Goal: Browse casually

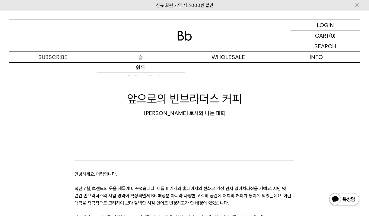
click at [138, 62] on p "숍" at bounding box center [141, 57] width 88 height 11
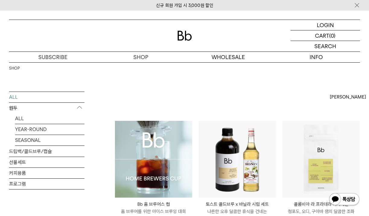
click at [160, 121] on div "Bb 홈 브루어스 컵 Bb HOME BREWERS CUP 홈 브루어를 위한 아이스 브루잉 대회 (신청 기간 8.30~9.21) 25,000 원" at bounding box center [154, 180] width 78 height 118
click at [165, 142] on img at bounding box center [153, 159] width 77 height 77
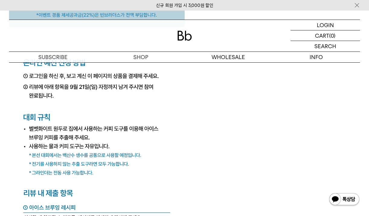
scroll to position [1954, 0]
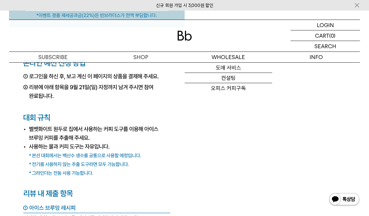
click at [182, 34] on img at bounding box center [185, 36] width 14 height 10
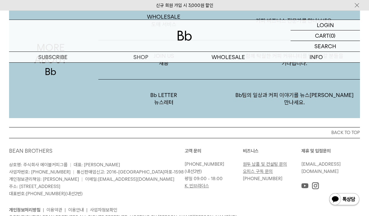
scroll to position [1083, 0]
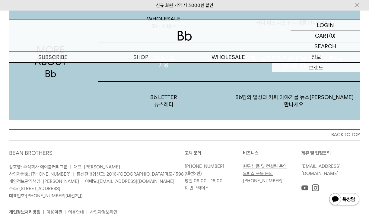
click at [317, 65] on p "함께 탁월한 커피 커뮤니티를 만들어갈 분들을 기다립니다." at bounding box center [294, 62] width 131 height 39
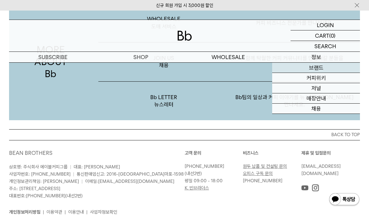
click at [302, 67] on link "브랜드" at bounding box center [316, 68] width 88 height 10
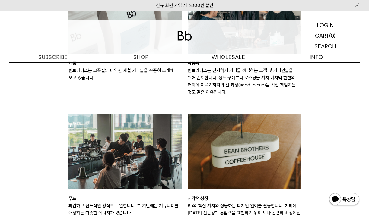
scroll to position [893, 0]
